Goal: Find specific page/section: Find specific page/section

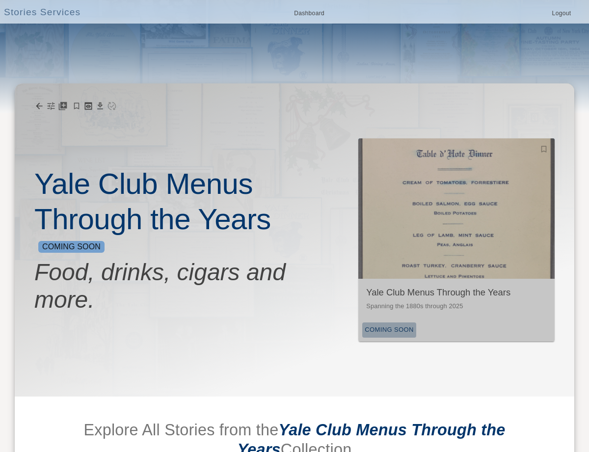
click at [394, 336] on div "Coming Soon" at bounding box center [388, 329] width 53 height 15
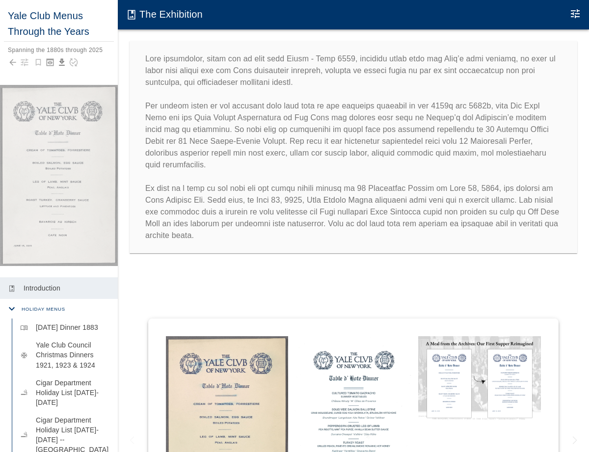
click at [282, 289] on div at bounding box center [353, 434] width 410 height 322
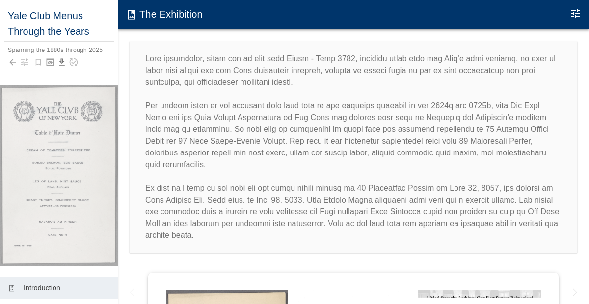
click at [120, 55] on div "Yale Club Menus Through the Years Spanning the 1880s through 2025 photo_album I…" at bounding box center [294, 152] width 589 height 304
click at [125, 55] on div at bounding box center [353, 146] width 471 height 235
click at [185, 191] on p at bounding box center [353, 147] width 416 height 188
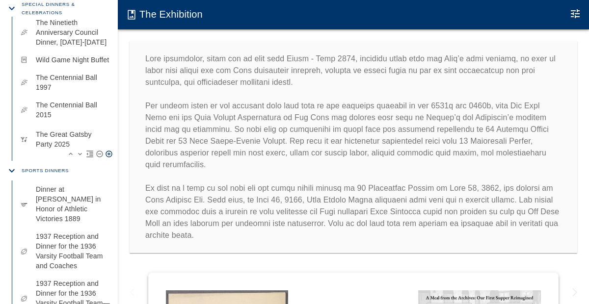
scroll to position [841, 0]
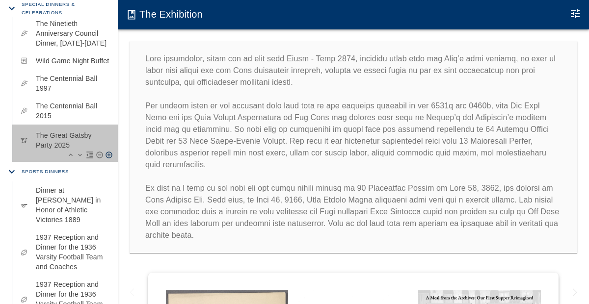
click at [62, 147] on p "The Great Gatsby Party 2025" at bounding box center [73, 140] width 74 height 20
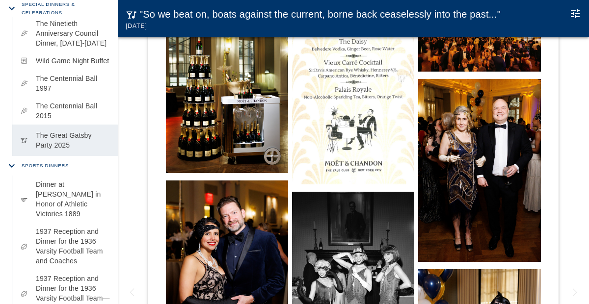
scroll to position [9, 0]
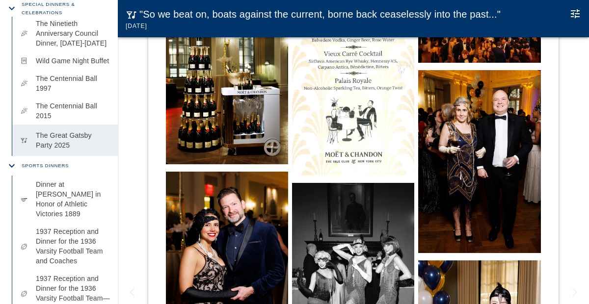
click at [197, 209] on img at bounding box center [227, 263] width 122 height 183
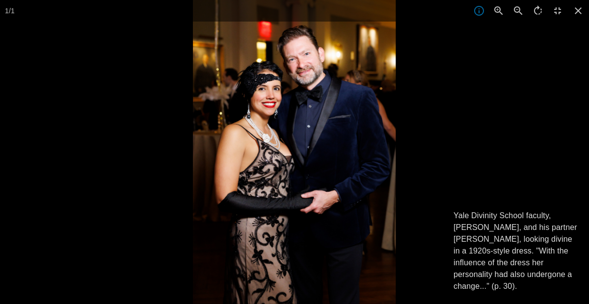
click at [141, 53] on div at bounding box center [294, 152] width 589 height 304
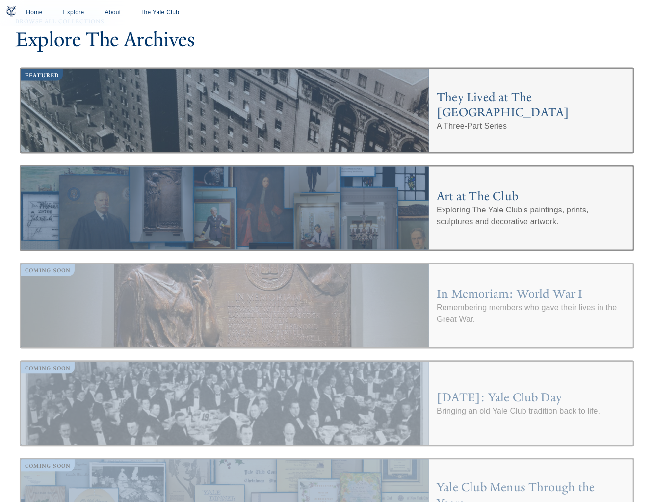
scroll to position [2814, 0]
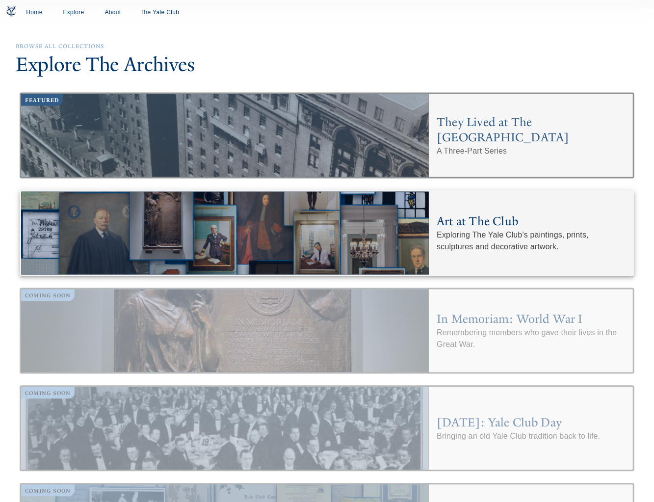
click at [279, 192] on div at bounding box center [225, 233] width 408 height 83
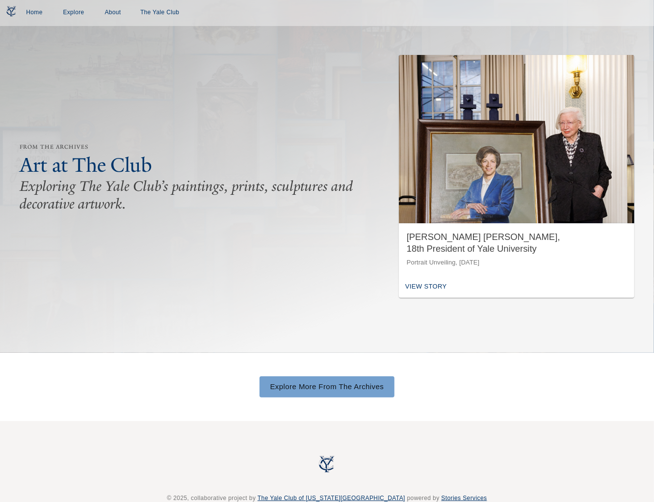
click at [450, 189] on img "button" at bounding box center [516, 139] width 235 height 168
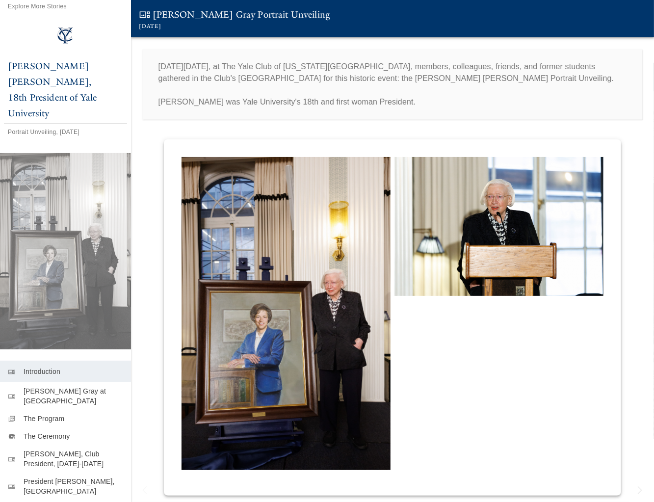
click at [101, 431] on p "The Ceremony" at bounding box center [74, 436] width 100 height 10
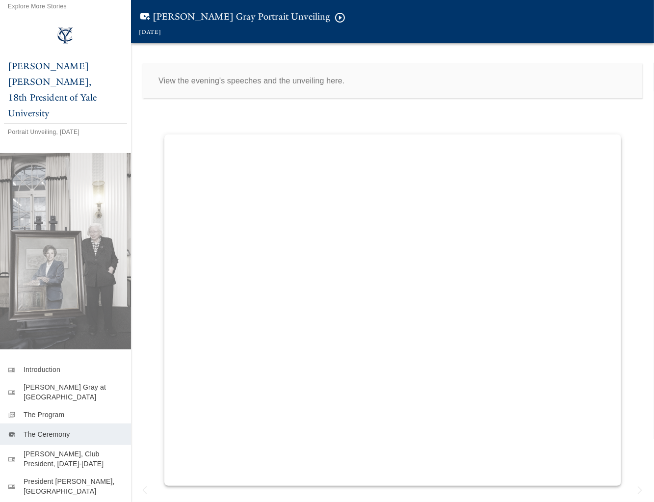
click at [93, 429] on p "The Ceremony" at bounding box center [74, 434] width 100 height 10
click at [84, 473] on div "gallery_thumbnail President Maurie D. McInnis, Yale University" at bounding box center [65, 487] width 131 height 31
